Goal: Transaction & Acquisition: Download file/media

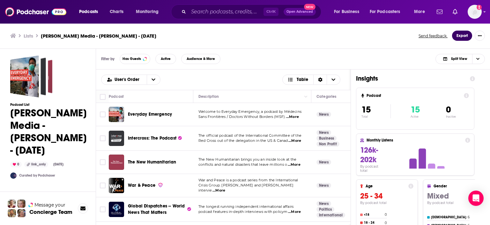
click at [463, 37] on button "Export" at bounding box center [462, 36] width 20 height 10
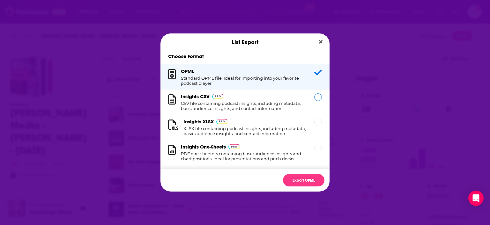
click at [213, 108] on h1 "CSV file containing podcast insights, including metadata, basic audience insigh…" at bounding box center [244, 106] width 126 height 10
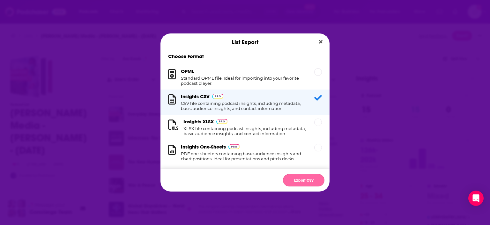
click at [303, 183] on button "Export CSV" at bounding box center [303, 180] width 41 height 12
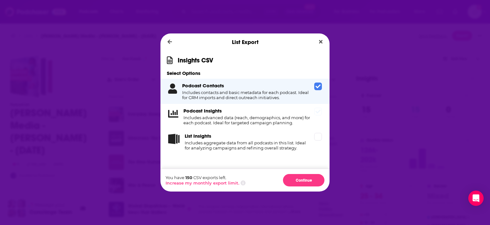
click at [232, 115] on div "Podcast Insights Includes advanced data (reach, demographics, and more) for eac…" at bounding box center [248, 117] width 128 height 18
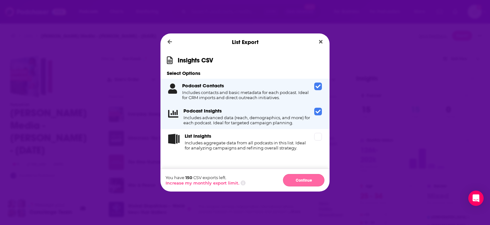
click at [302, 180] on button "Continue" at bounding box center [303, 180] width 41 height 12
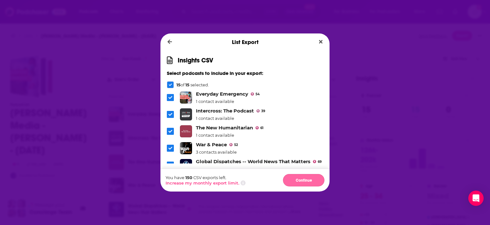
click at [301, 180] on button "Continue" at bounding box center [303, 180] width 41 height 12
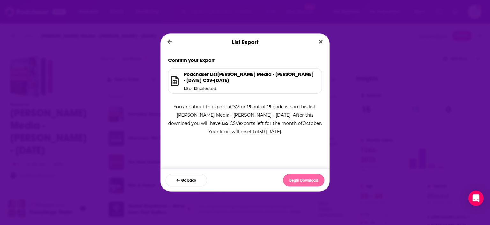
click at [304, 181] on button "Begin Download" at bounding box center [303, 180] width 41 height 12
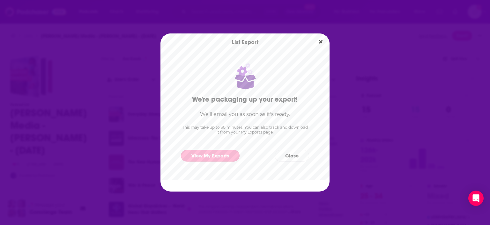
click at [201, 159] on link "View My Exports" at bounding box center [210, 156] width 59 height 12
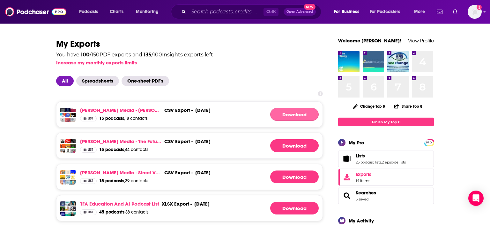
click at [283, 114] on link "Download" at bounding box center [294, 114] width 49 height 13
